Goal: Task Accomplishment & Management: Complete application form

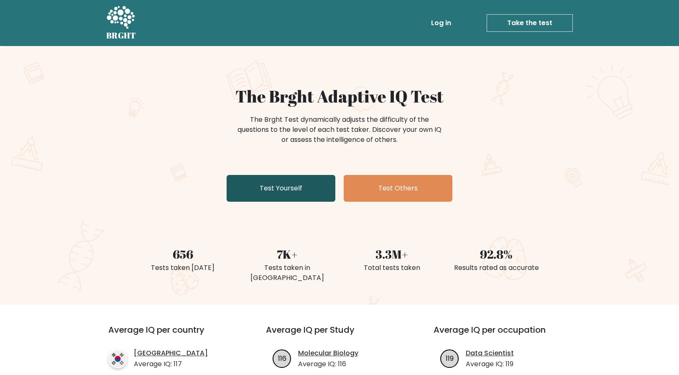
click at [279, 183] on link "Test Yourself" at bounding box center [281, 188] width 109 height 27
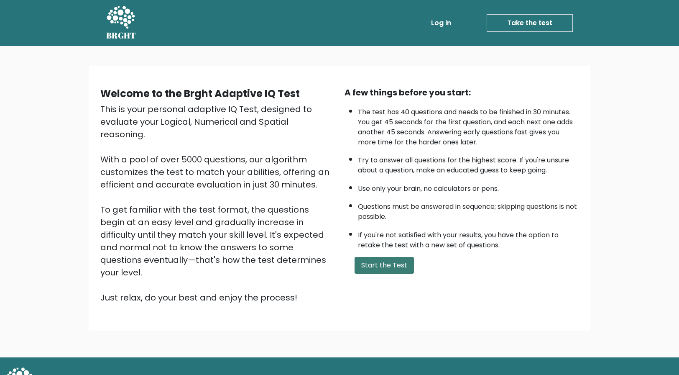
click at [373, 266] on button "Start the Test" at bounding box center [384, 265] width 59 height 17
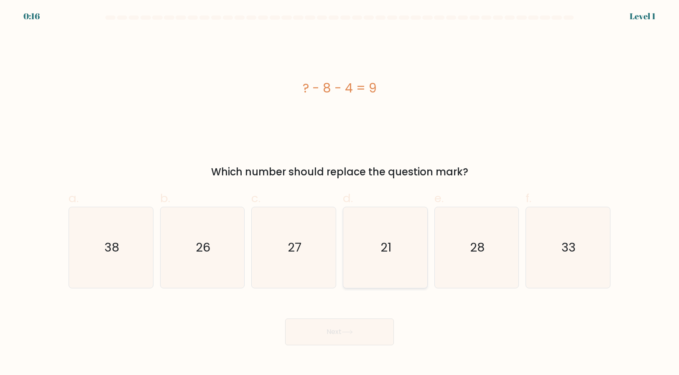
click at [389, 251] on text "21" at bounding box center [386, 247] width 11 height 17
click at [340, 193] on input "d. 21" at bounding box center [340, 189] width 0 height 5
radio input "true"
click at [327, 339] on button "Next" at bounding box center [339, 331] width 109 height 27
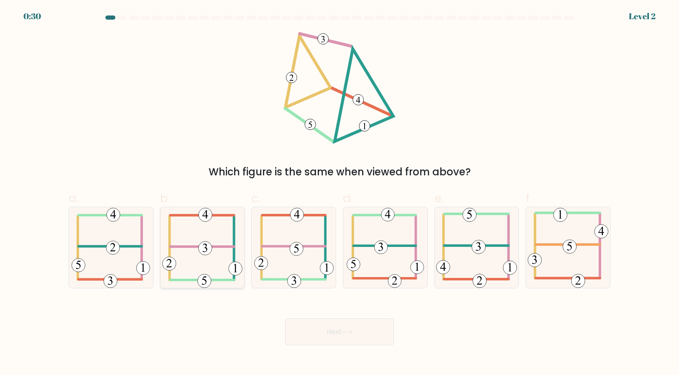
click at [207, 248] on 352 at bounding box center [205, 247] width 13 height 13
click at [340, 193] on input "b." at bounding box center [340, 189] width 0 height 5
radio input "true"
click at [346, 331] on icon at bounding box center [347, 332] width 11 height 5
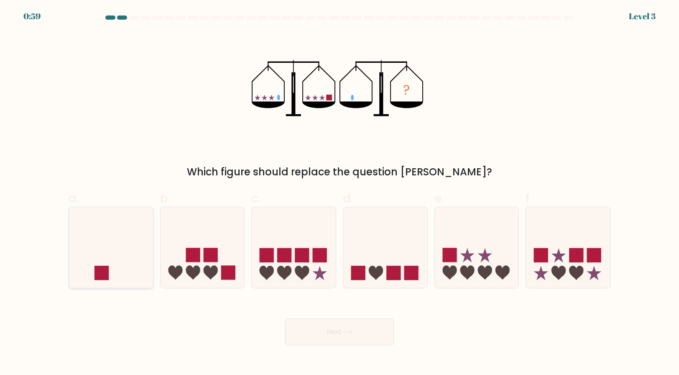
click at [111, 247] on icon at bounding box center [111, 246] width 84 height 69
click at [340, 193] on input "a." at bounding box center [340, 189] width 0 height 5
radio input "true"
click at [349, 332] on icon at bounding box center [347, 332] width 10 height 4
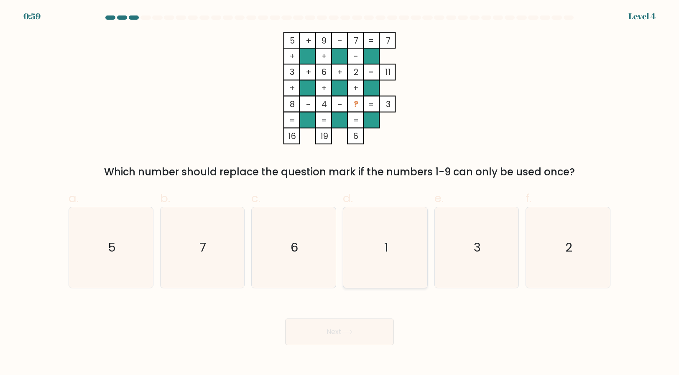
click at [389, 238] on icon "1" at bounding box center [385, 247] width 81 height 81
click at [340, 193] on input "d. 1" at bounding box center [340, 189] width 0 height 5
radio input "true"
click at [345, 331] on icon at bounding box center [347, 332] width 11 height 5
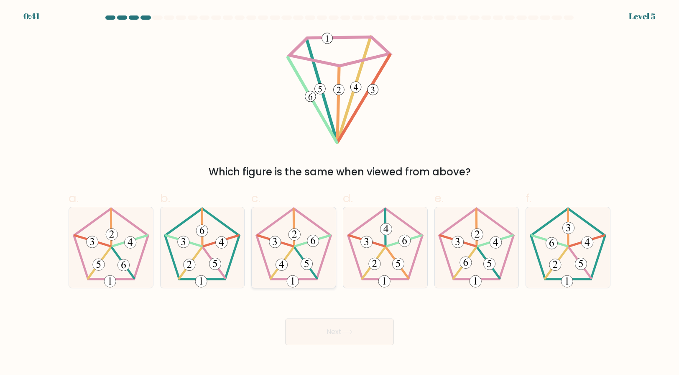
click at [306, 268] on 649 at bounding box center [307, 264] width 12 height 12
click at [340, 193] on input "c." at bounding box center [340, 189] width 0 height 5
radio input "true"
click at [339, 330] on button "Next" at bounding box center [339, 331] width 109 height 27
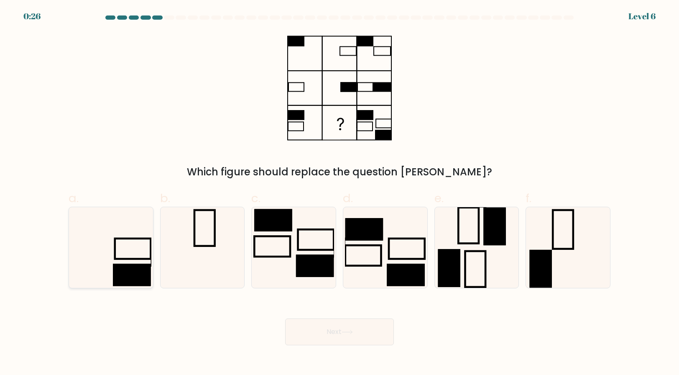
click at [125, 267] on rect at bounding box center [132, 274] width 38 height 22
click at [340, 193] on input "a." at bounding box center [340, 189] width 0 height 5
radio input "true"
click at [337, 333] on button "Next" at bounding box center [339, 331] width 109 height 27
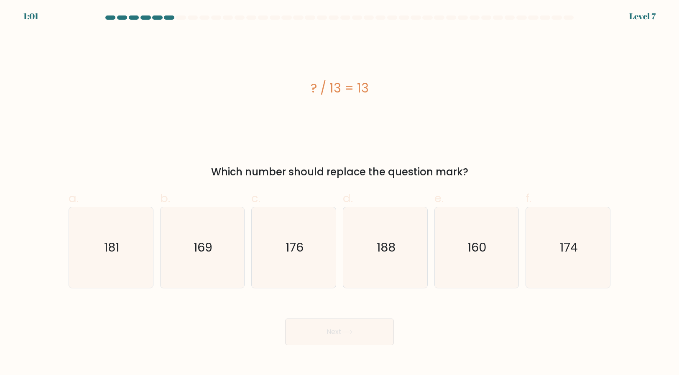
drag, startPoint x: 238, startPoint y: 171, endPoint x: 431, endPoint y: 171, distance: 193.2
click at [431, 171] on div "Which number should replace the question mark?" at bounding box center [340, 171] width 532 height 15
drag, startPoint x: 431, startPoint y: 171, endPoint x: 290, endPoint y: 171, distance: 140.9
click at [290, 171] on div "Which number should replace the question mark?" at bounding box center [340, 171] width 532 height 15
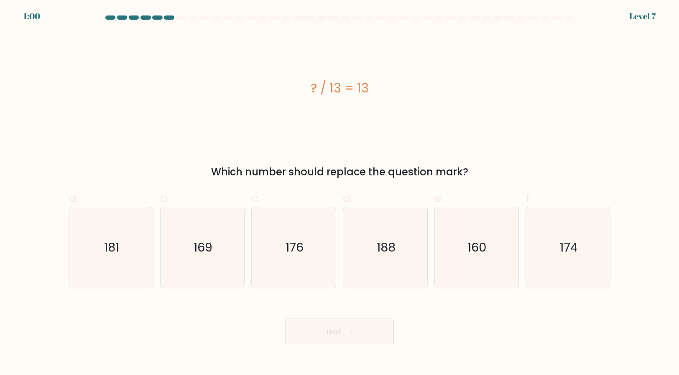
click at [290, 171] on div "Which number should replace the question mark?" at bounding box center [340, 171] width 532 height 15
click at [204, 233] on icon "169" at bounding box center [202, 247] width 81 height 81
click at [340, 193] on input "b. 169" at bounding box center [340, 189] width 0 height 5
radio input "true"
click at [362, 336] on button "Next" at bounding box center [339, 331] width 109 height 27
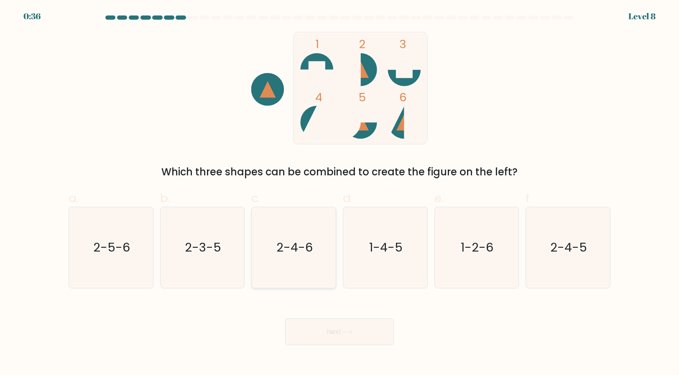
click at [320, 255] on icon "2-4-6" at bounding box center [293, 247] width 81 height 81
click at [340, 193] on input "c. 2-4-6" at bounding box center [340, 189] width 0 height 5
radio input "true"
click at [347, 328] on button "Next" at bounding box center [339, 331] width 109 height 27
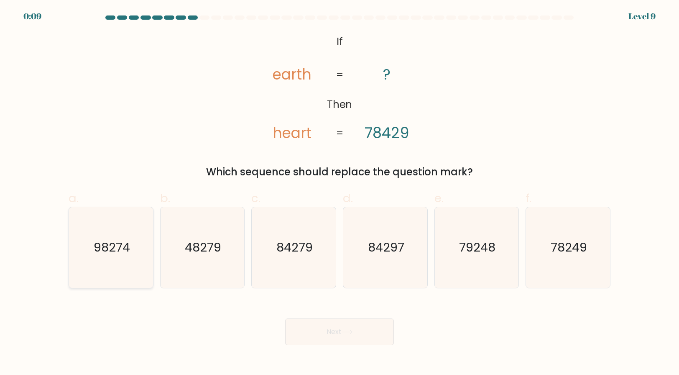
click at [122, 253] on text "98274" at bounding box center [112, 247] width 36 height 17
click at [340, 193] on input "a. 98274" at bounding box center [340, 189] width 0 height 5
radio input "true"
click at [340, 337] on button "Next" at bounding box center [339, 331] width 109 height 27
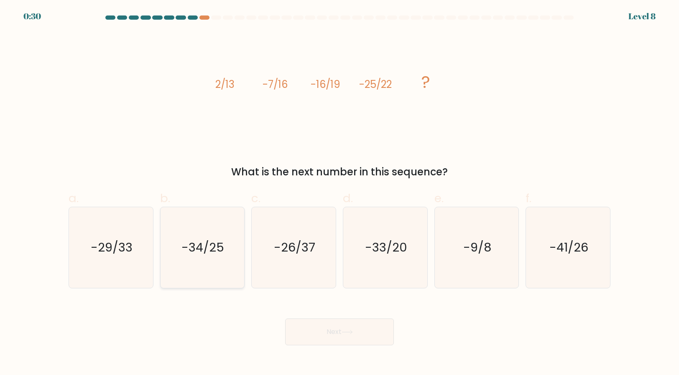
click at [202, 252] on text "-34/25" at bounding box center [203, 247] width 43 height 17
click at [340, 193] on input "b. -34/25" at bounding box center [340, 189] width 0 height 5
radio input "true"
click at [322, 326] on button "Next" at bounding box center [339, 331] width 109 height 27
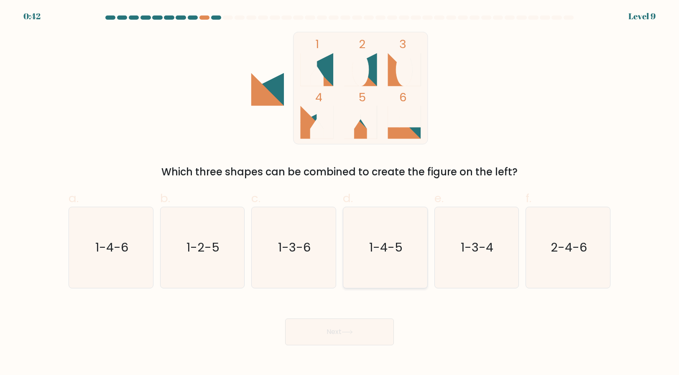
click at [400, 244] on text "1-4-5" at bounding box center [385, 247] width 33 height 17
click at [340, 193] on input "d. 1-4-5" at bounding box center [340, 189] width 0 height 5
radio input "true"
click at [338, 336] on button "Next" at bounding box center [339, 331] width 109 height 27
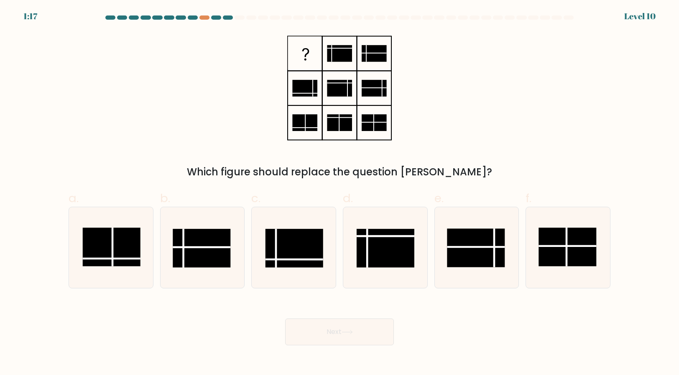
drag, startPoint x: 269, startPoint y: 175, endPoint x: 463, endPoint y: 174, distance: 194.4
click at [463, 174] on div "Which figure should replace the question mark?" at bounding box center [340, 171] width 532 height 15
click at [209, 250] on rect at bounding box center [202, 248] width 58 height 38
click at [340, 193] on input "b." at bounding box center [340, 189] width 0 height 5
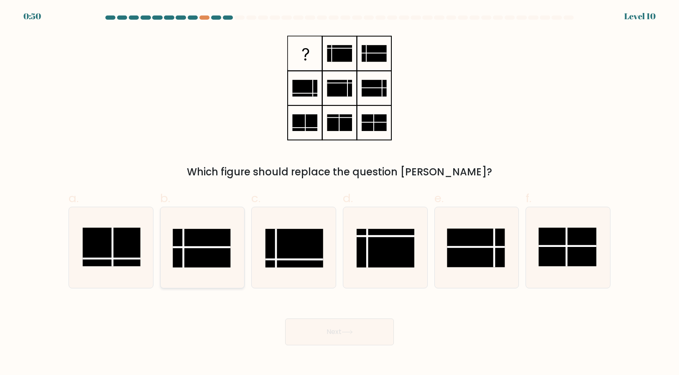
radio input "true"
click at [279, 245] on rect at bounding box center [295, 248] width 58 height 38
click at [340, 193] on input "c." at bounding box center [340, 189] width 0 height 5
radio input "true"
click at [345, 331] on icon at bounding box center [347, 332] width 11 height 5
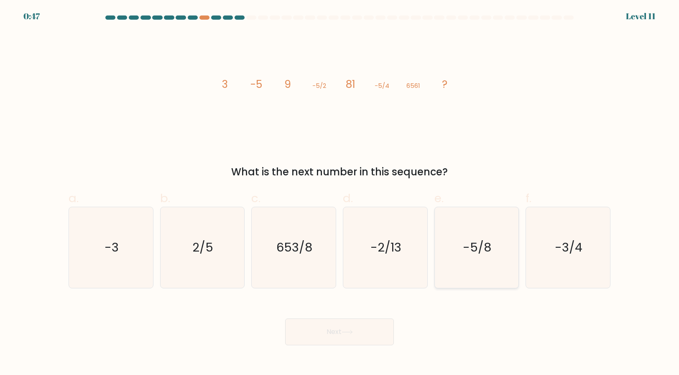
click at [471, 256] on icon "-5/8" at bounding box center [476, 247] width 81 height 81
click at [340, 193] on input "e. -5/8" at bounding box center [340, 189] width 0 height 5
radio input "true"
click at [347, 334] on icon at bounding box center [347, 332] width 11 height 5
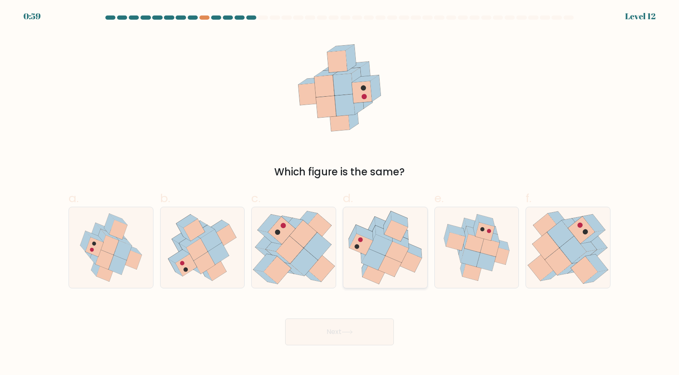
click at [379, 264] on icon at bounding box center [373, 258] width 23 height 21
click at [340, 193] on input "d." at bounding box center [340, 189] width 0 height 5
radio input "true"
click at [352, 332] on icon at bounding box center [347, 332] width 11 height 5
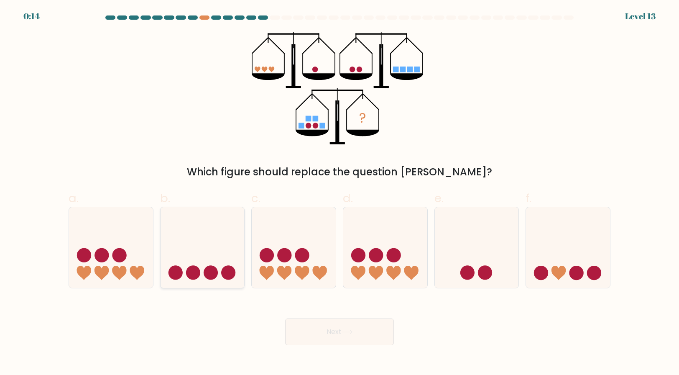
click at [182, 271] on circle at bounding box center [175, 273] width 14 height 14
click at [340, 193] on input "b." at bounding box center [340, 189] width 0 height 5
radio input "true"
click at [332, 334] on button "Next" at bounding box center [339, 331] width 109 height 27
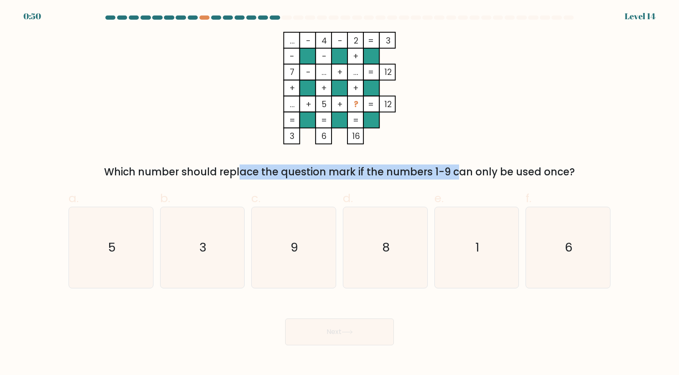
drag, startPoint x: 173, startPoint y: 171, endPoint x: 408, endPoint y: 168, distance: 235.5
click at [408, 168] on div "Which number should replace the question mark if the numbers 1-9 can only be us…" at bounding box center [340, 171] width 532 height 15
drag, startPoint x: 193, startPoint y: 176, endPoint x: 383, endPoint y: 167, distance: 190.4
click at [383, 167] on div "Which number should replace the question mark if the numbers 1-9 can only be us…" at bounding box center [340, 171] width 532 height 15
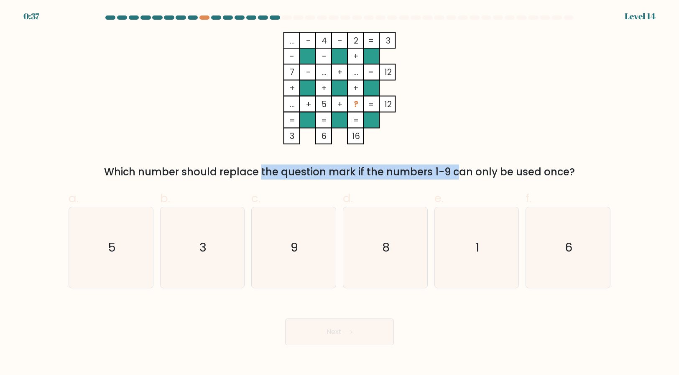
click at [383, 167] on div "Which number should replace the question mark if the numbers 1-9 can only be us…" at bounding box center [340, 171] width 532 height 15
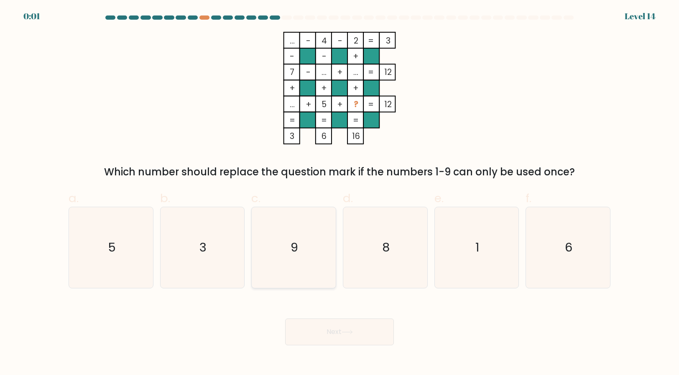
click at [270, 248] on icon "9" at bounding box center [293, 247] width 81 height 81
click at [340, 193] on input "c. 9" at bounding box center [340, 189] width 0 height 5
radio input "true"
click at [342, 342] on button "Next" at bounding box center [339, 331] width 109 height 27
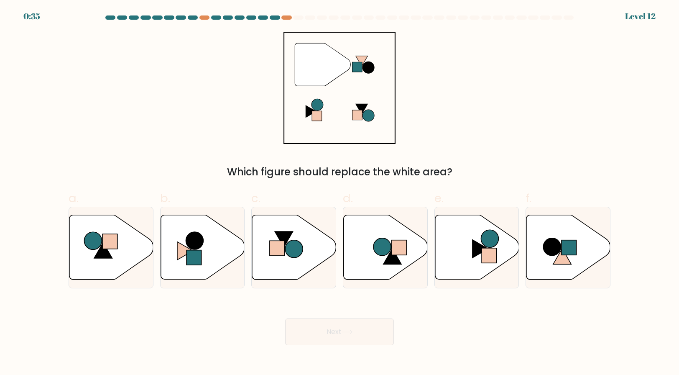
drag, startPoint x: 272, startPoint y: 169, endPoint x: 408, endPoint y: 168, distance: 135.9
click at [408, 168] on div "Which figure should replace the white area?" at bounding box center [340, 171] width 532 height 15
click at [200, 252] on rect at bounding box center [194, 257] width 15 height 15
click at [340, 193] on input "b." at bounding box center [340, 189] width 0 height 5
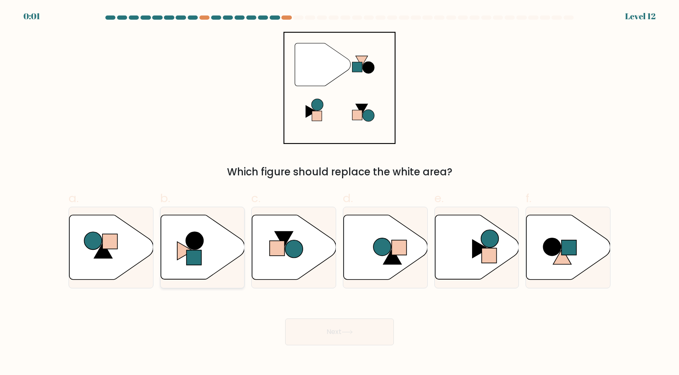
radio input "true"
click at [357, 323] on button "Next" at bounding box center [339, 331] width 109 height 27
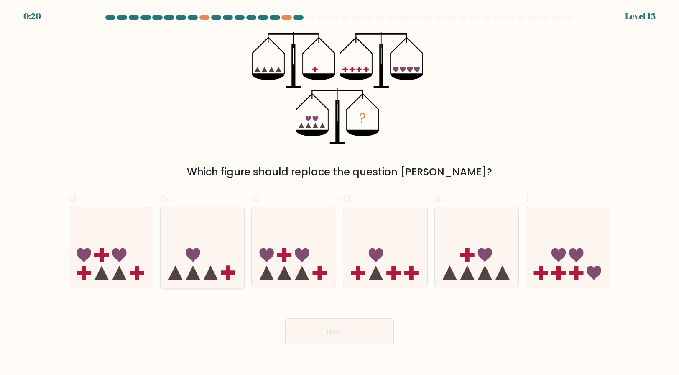
click at [212, 249] on icon at bounding box center [203, 246] width 84 height 69
click at [340, 193] on input "b." at bounding box center [340, 189] width 0 height 5
radio input "true"
click at [337, 336] on button "Next" at bounding box center [339, 331] width 109 height 27
